Goal: Transaction & Acquisition: Purchase product/service

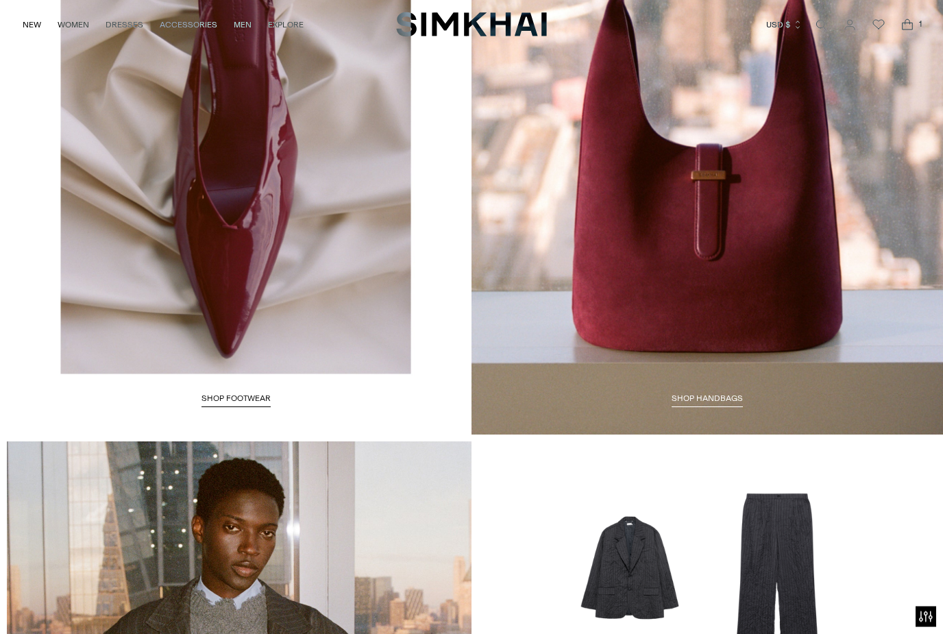
scroll to position [2213, 0]
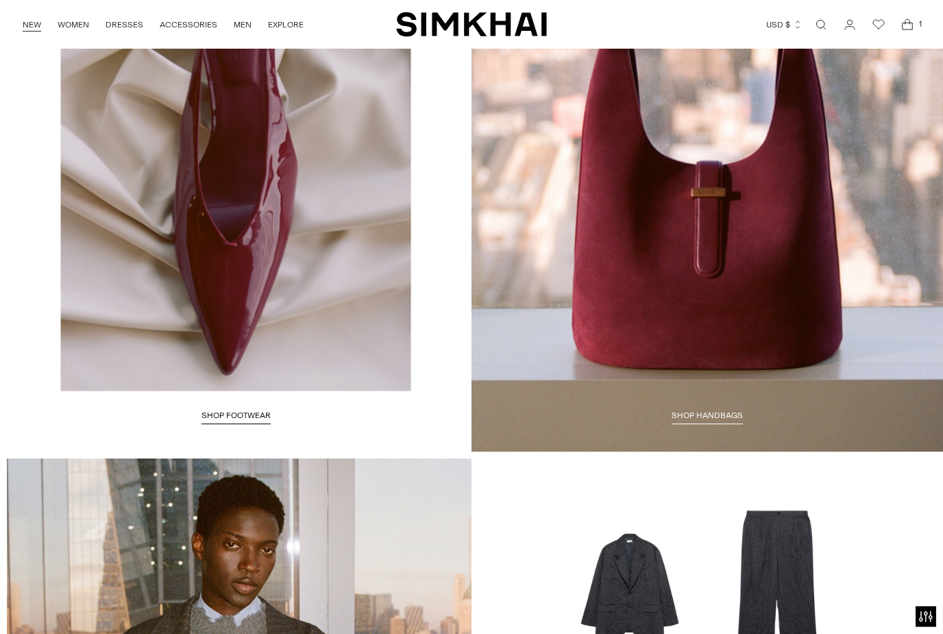
click at [34, 15] on link "NEW" at bounding box center [32, 25] width 19 height 30
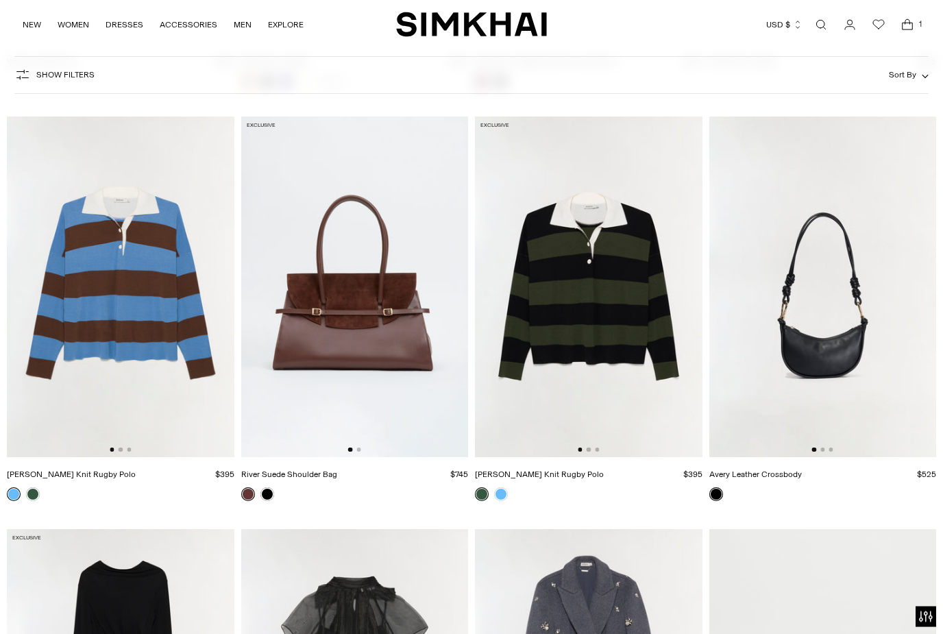
scroll to position [5146, 0]
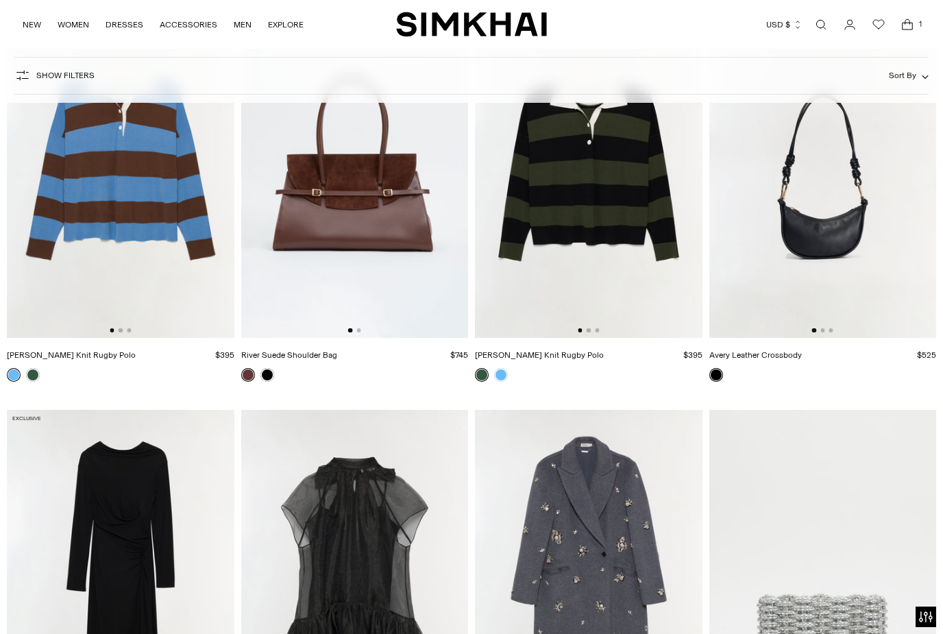
click at [612, 247] on img at bounding box center [589, 167] width 228 height 341
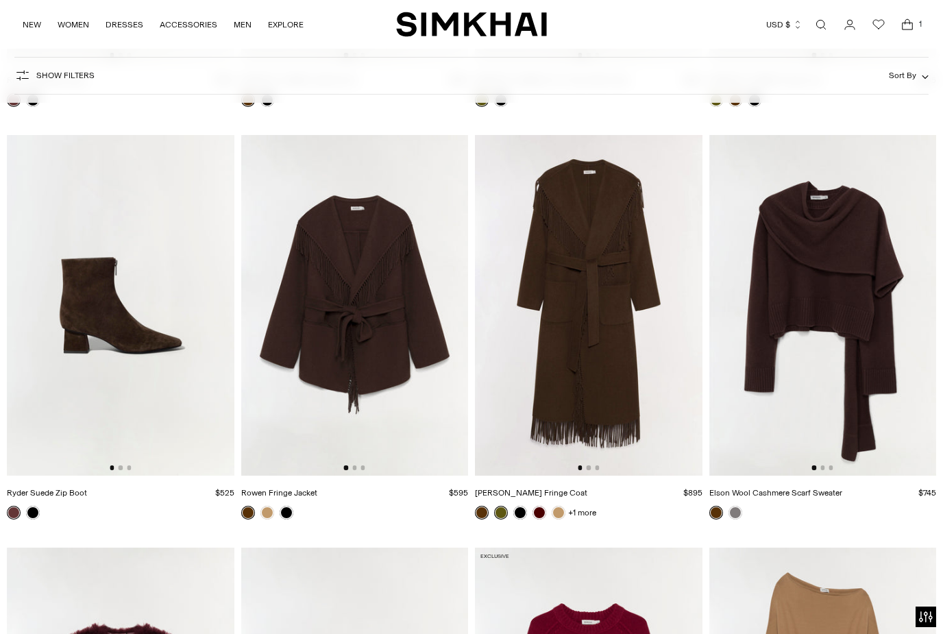
scroll to position [12880, 0]
